Goal: Transaction & Acquisition: Purchase product/service

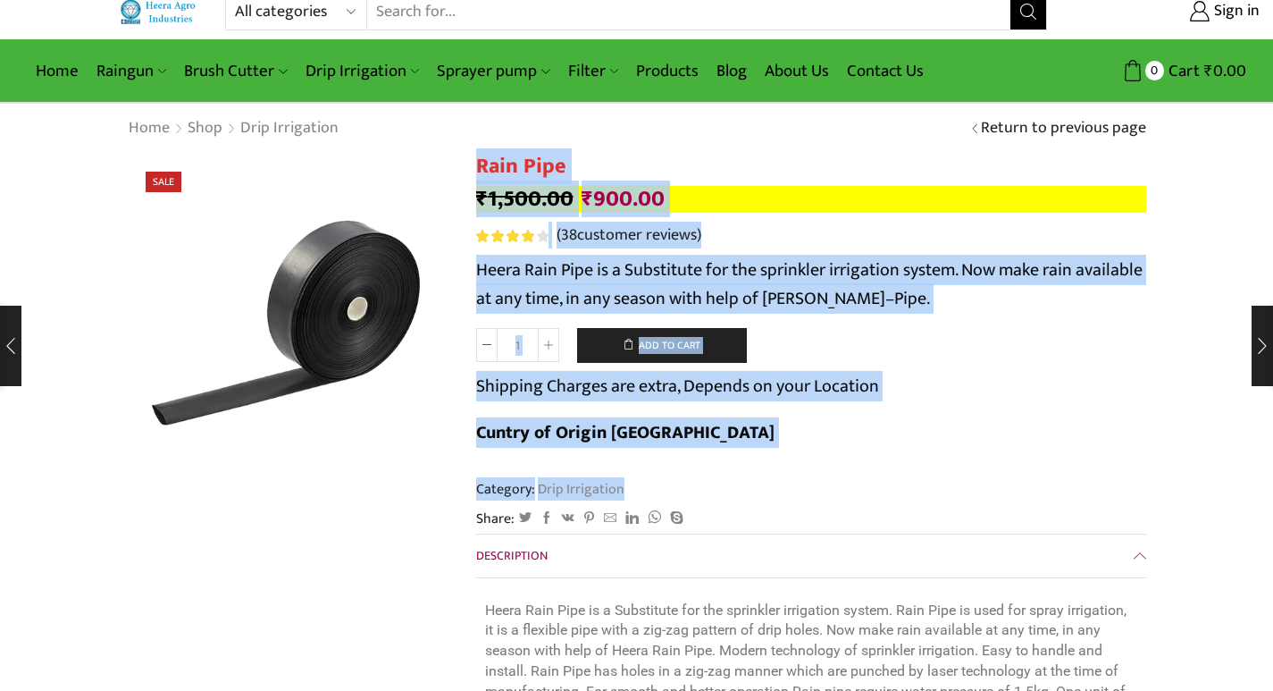
drag, startPoint x: 465, startPoint y: 180, endPoint x: 851, endPoint y: 427, distance: 458.8
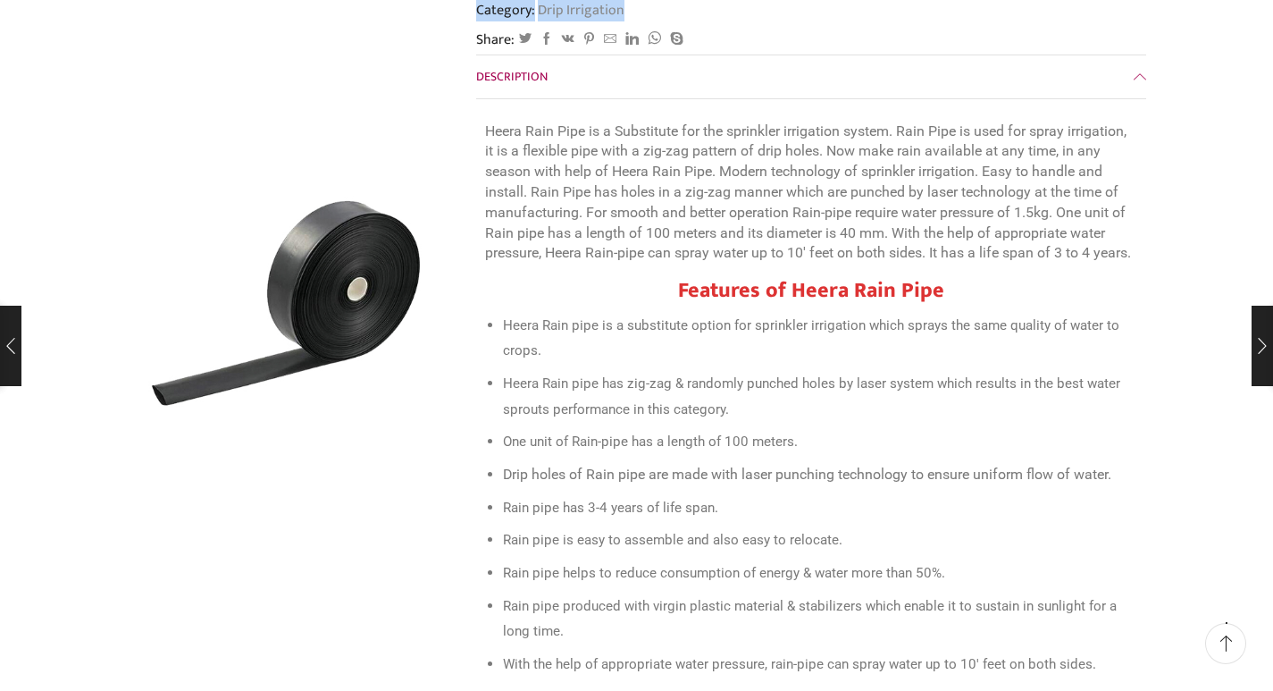
scroll to position [268, 0]
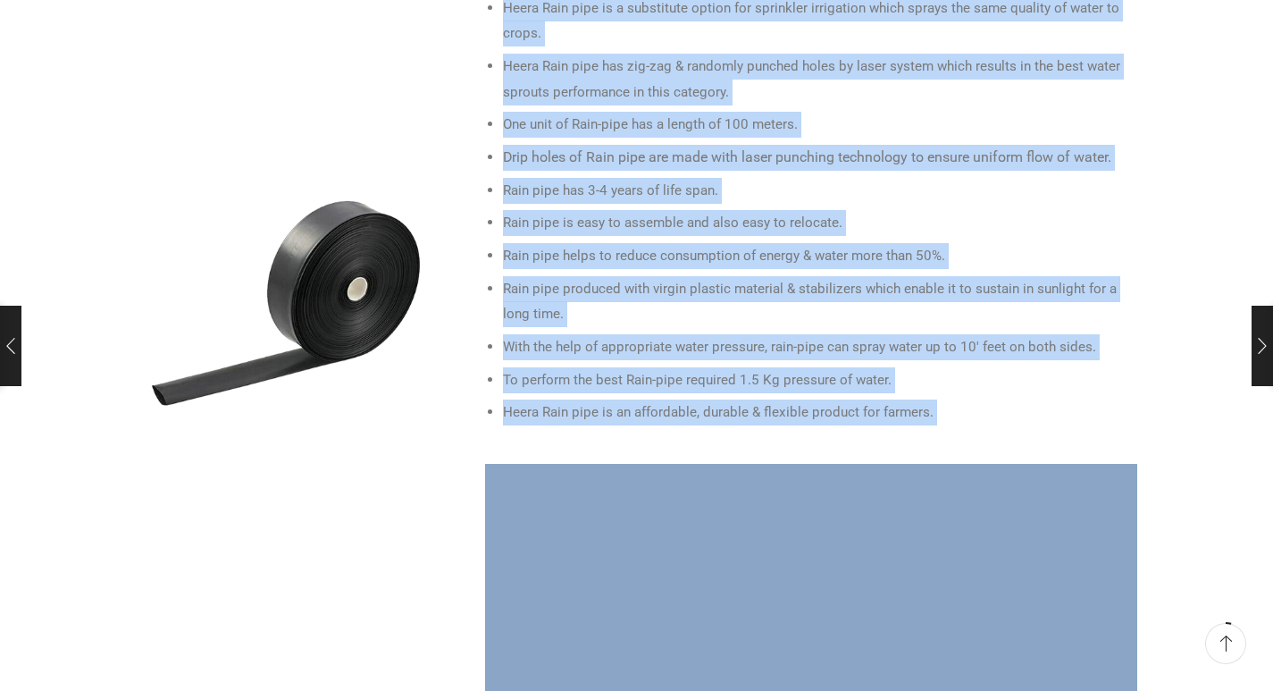
scroll to position [893, 0]
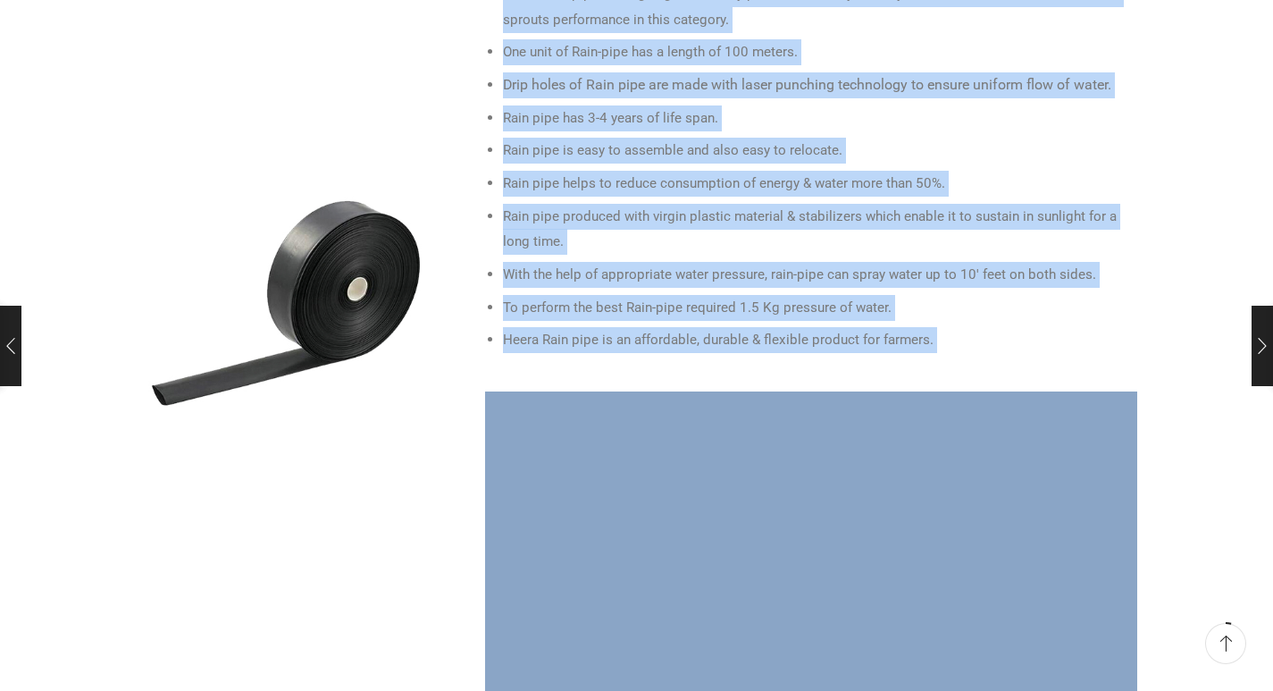
drag, startPoint x: 491, startPoint y: 180, endPoint x: 847, endPoint y: 507, distance: 483.2
click at [973, 327] on li "Heera Rain pipe is an affordable, durable & flexible product for farmers." at bounding box center [820, 340] width 634 height 26
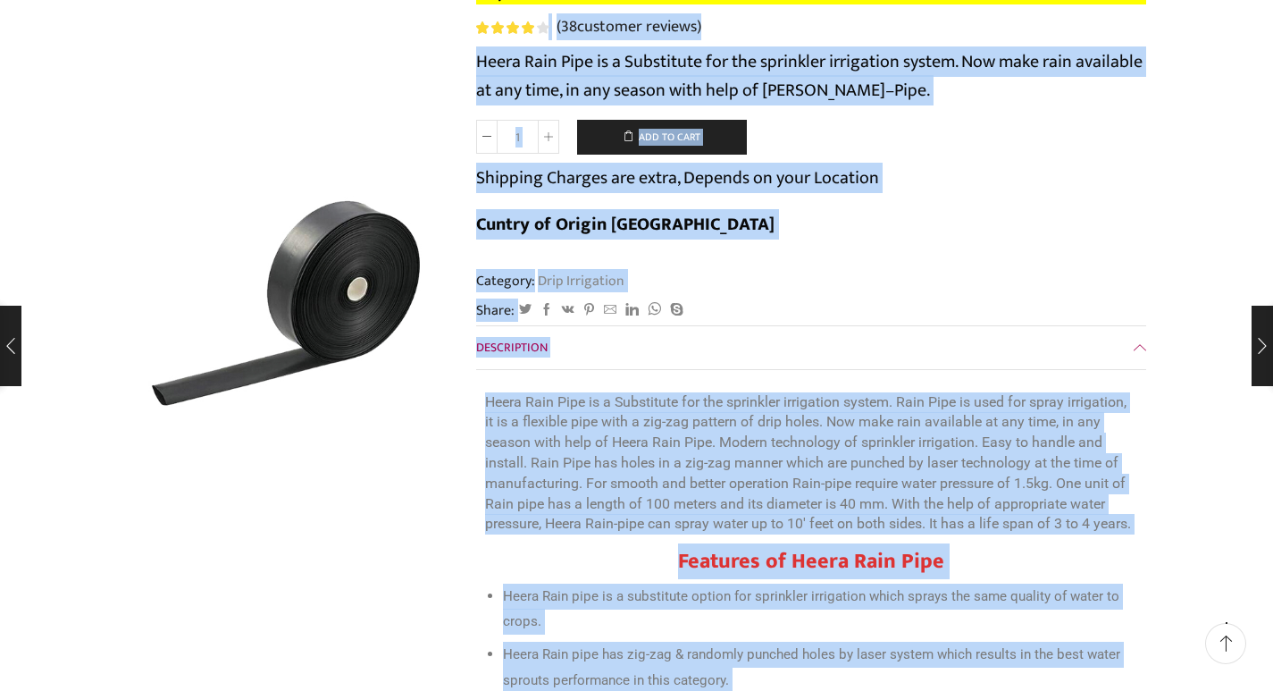
scroll to position [89, 0]
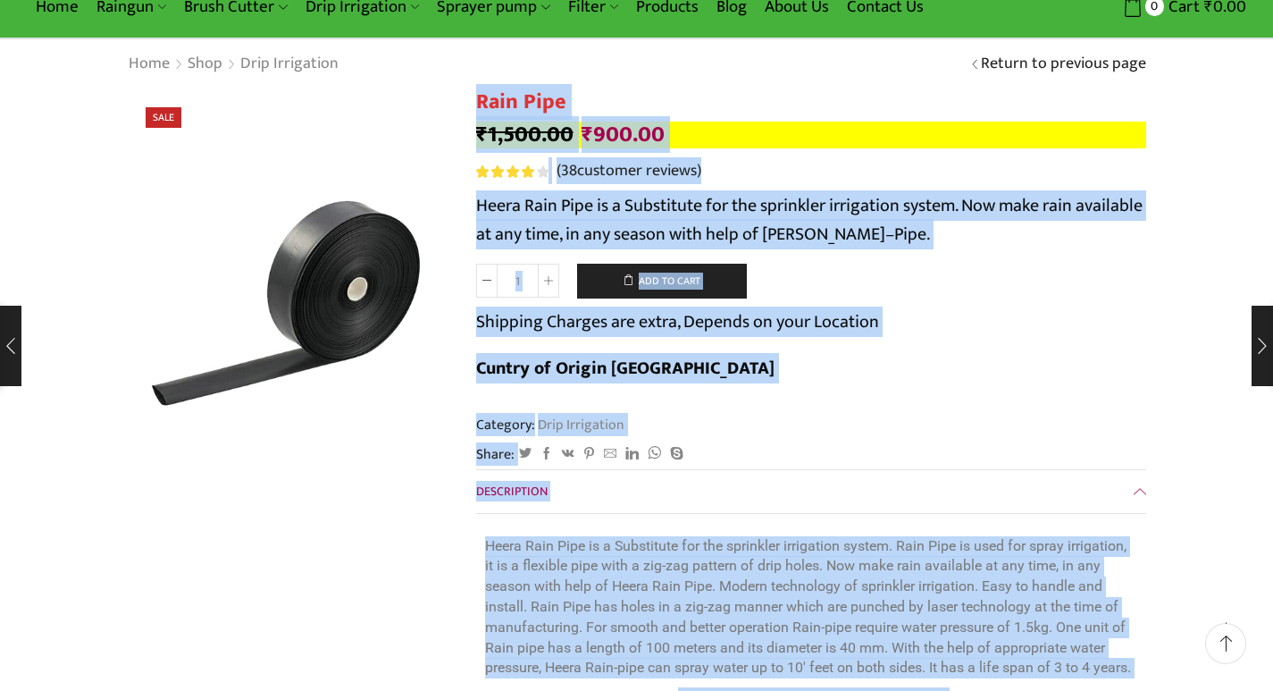
drag, startPoint x: 943, startPoint y: 297, endPoint x: 479, endPoint y: 105, distance: 502.7
copy div "Lore Ipsu ₹ 2,781.53 Dolorsit ametc adi: ₹2,231.85. ₹ 408.11 Elitsed doeiu te: …"
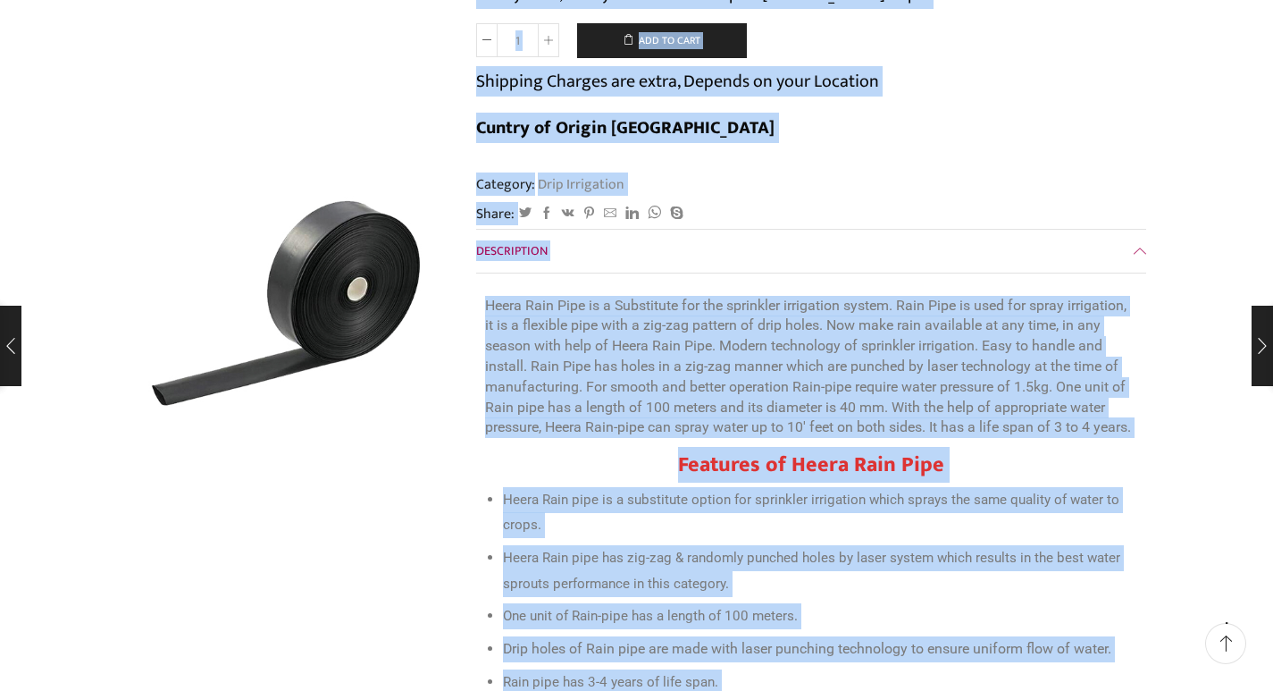
scroll to position [357, 0]
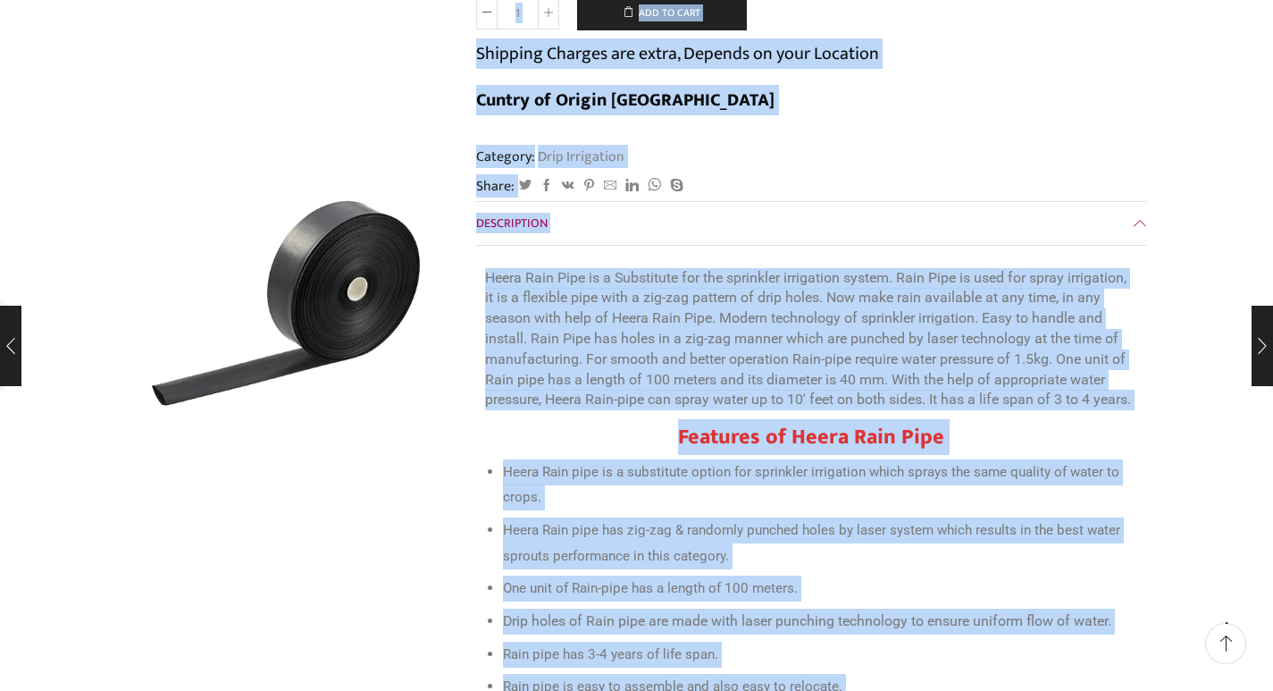
copy div "Lore Ipsu ₹ 2,781.53 Dolorsit ametc adi: ₹2,231.85. ₹ 408.11 Elitsed doeiu te: …"
